Goal: Obtain resource: Obtain resource

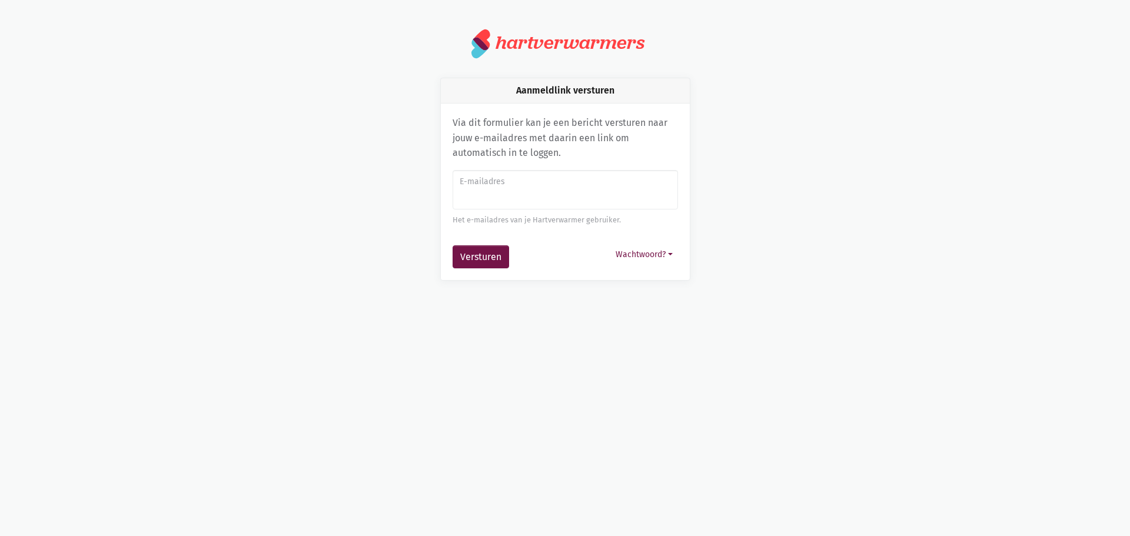
type input "[EMAIL_ADDRESS][DOMAIN_NAME]"
click at [485, 258] on button "Versturen" at bounding box center [480, 257] width 56 height 24
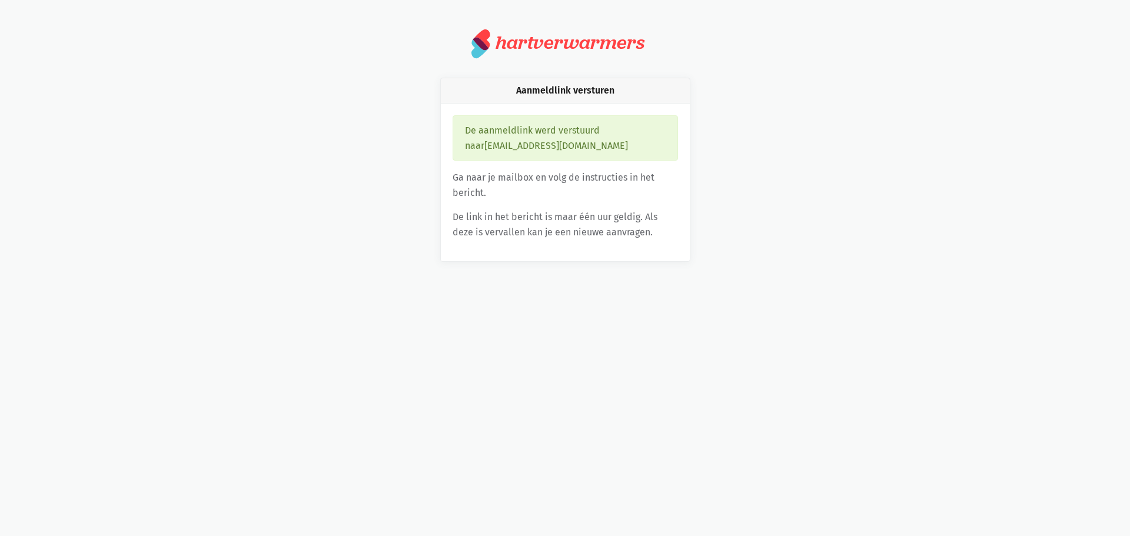
click at [559, 152] on div "De aanmeldlink werd verstuurd naar [EMAIL_ADDRESS][DOMAIN_NAME]" at bounding box center [564, 137] width 225 height 45
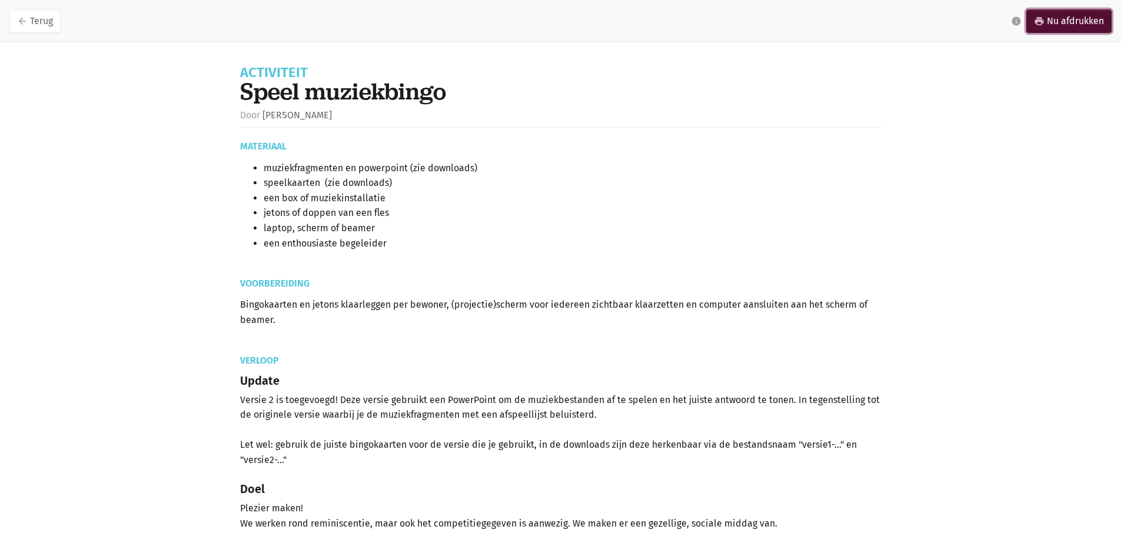
click at [1049, 17] on link "print Nu afdrukken" at bounding box center [1068, 21] width 85 height 24
